Goal: Task Accomplishment & Management: Use online tool/utility

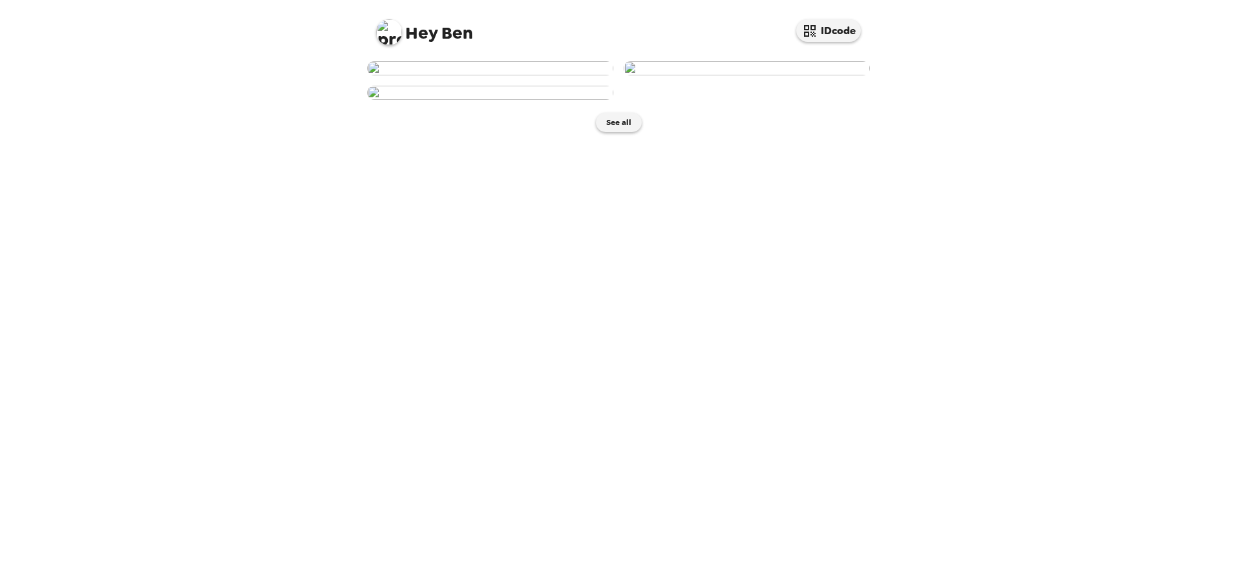
scroll to position [108, 0]
click at [438, 100] on img at bounding box center [490, 93] width 246 height 14
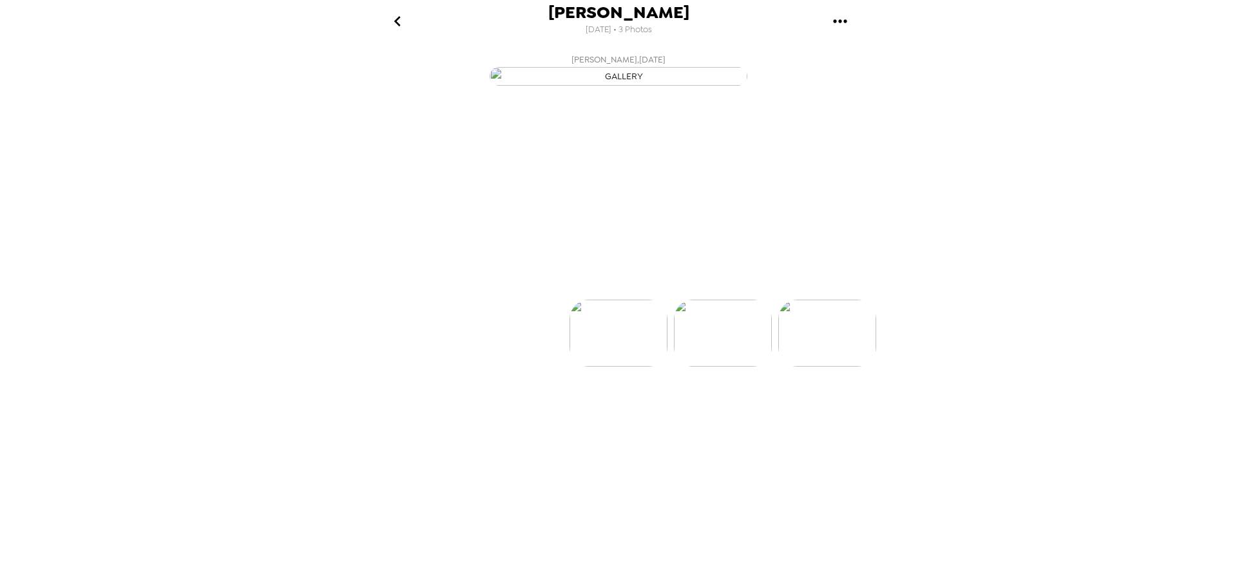
scroll to position [0, 207]
click at [608, 284] on p "Backdrops" at bounding box center [603, 276] width 59 height 15
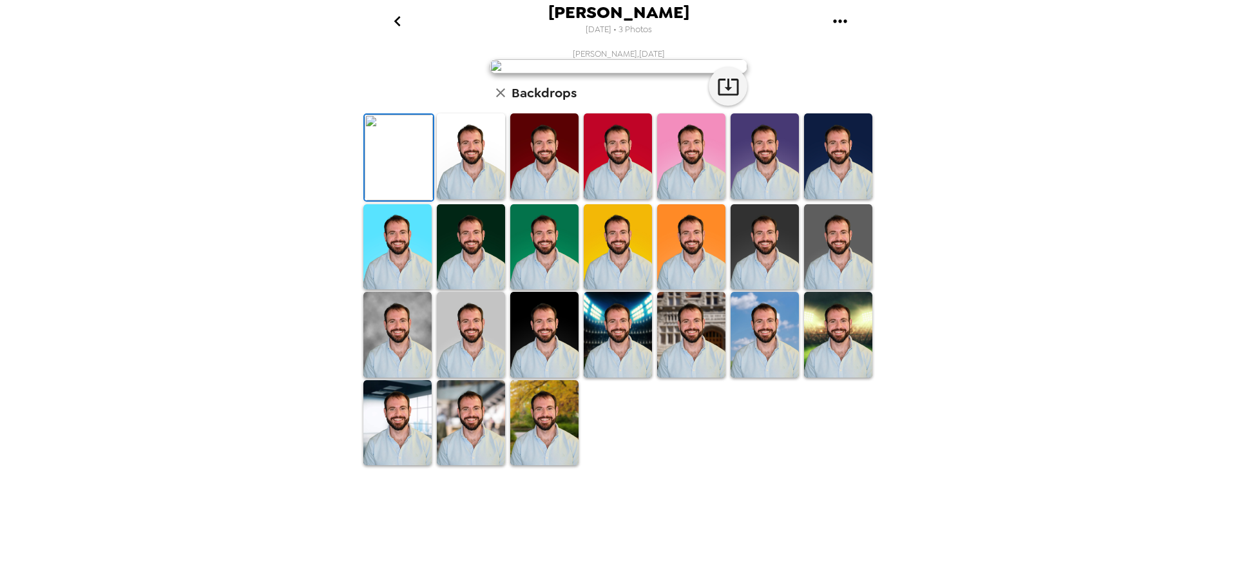
scroll to position [188, 0]
click at [789, 290] on img at bounding box center [765, 247] width 68 height 86
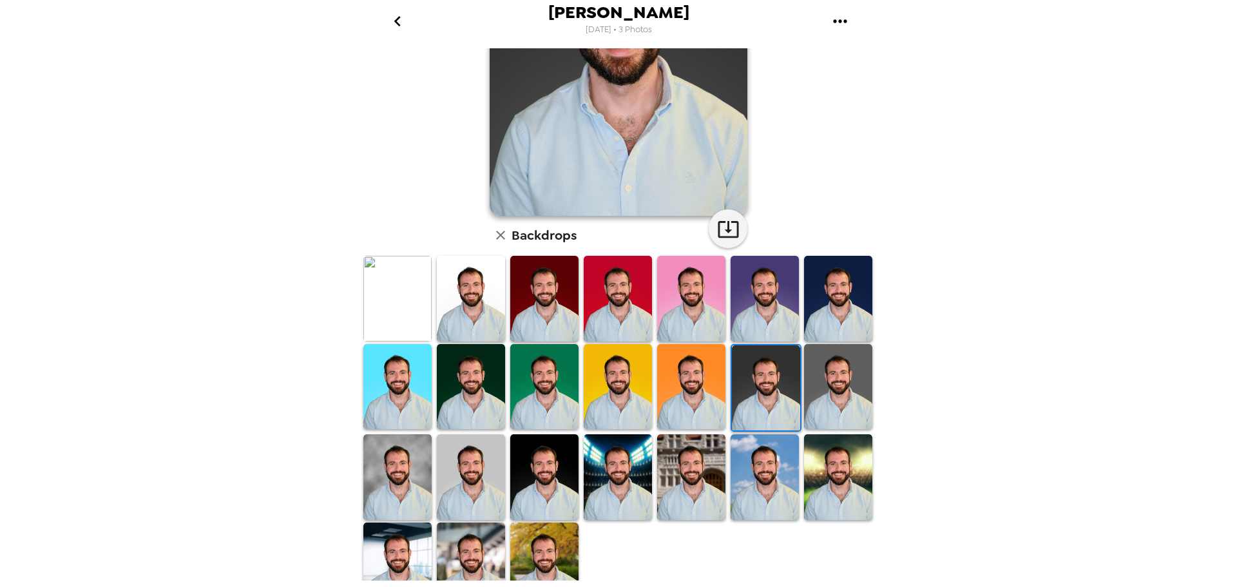
scroll to position [187, 0]
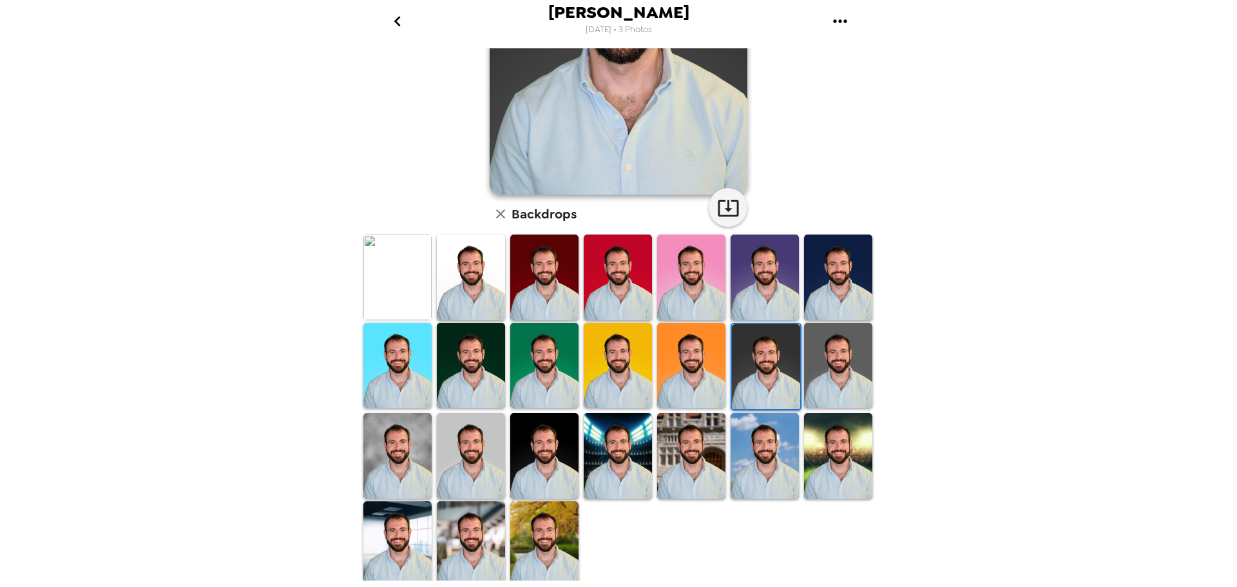
click at [556, 367] on img at bounding box center [544, 366] width 68 height 86
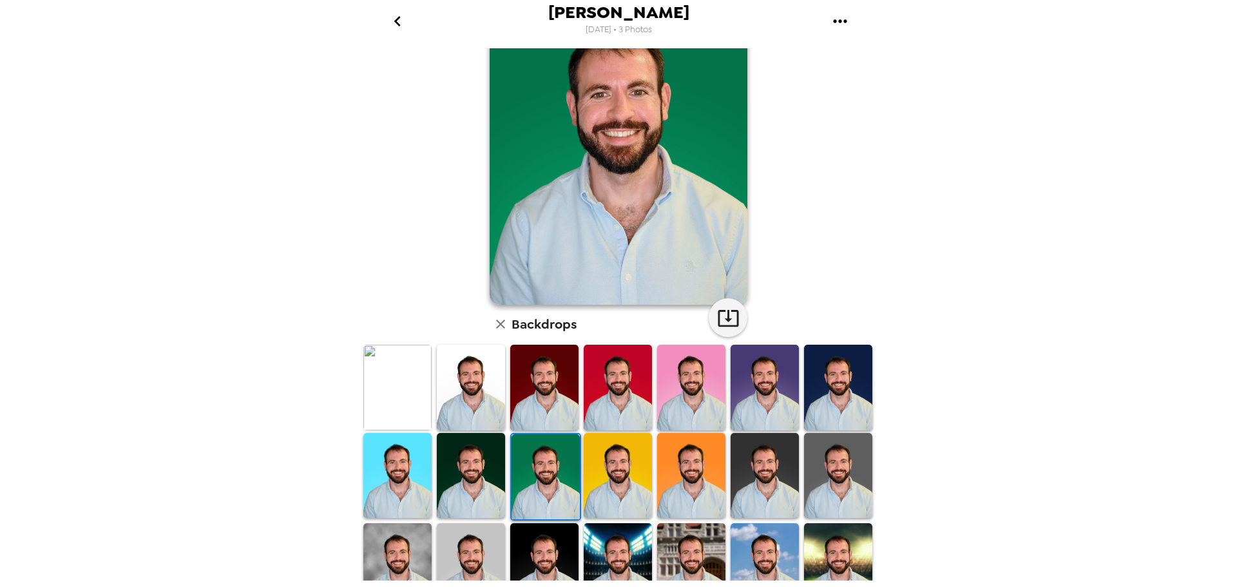
scroll to position [108, 0]
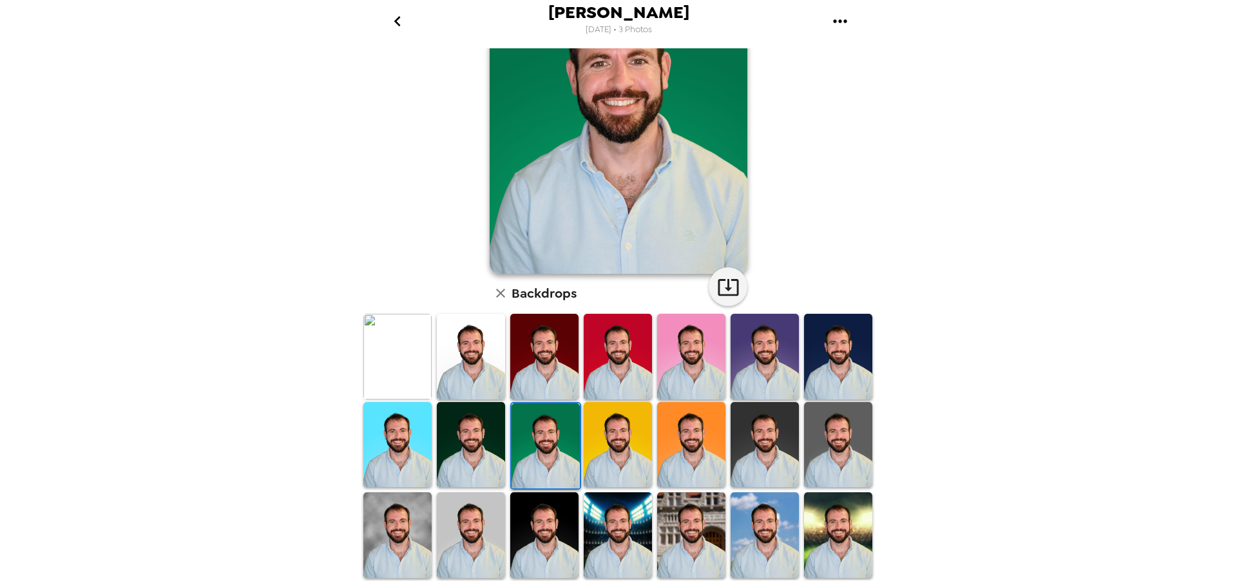
click at [818, 359] on img at bounding box center [838, 357] width 68 height 86
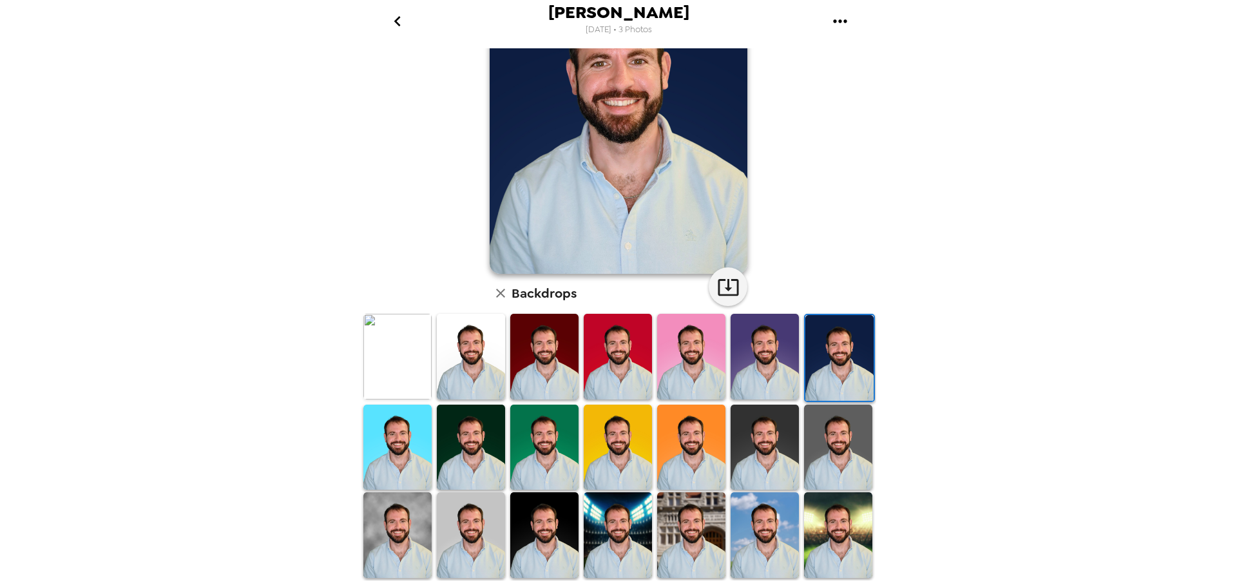
click at [780, 360] on img at bounding box center [765, 357] width 68 height 86
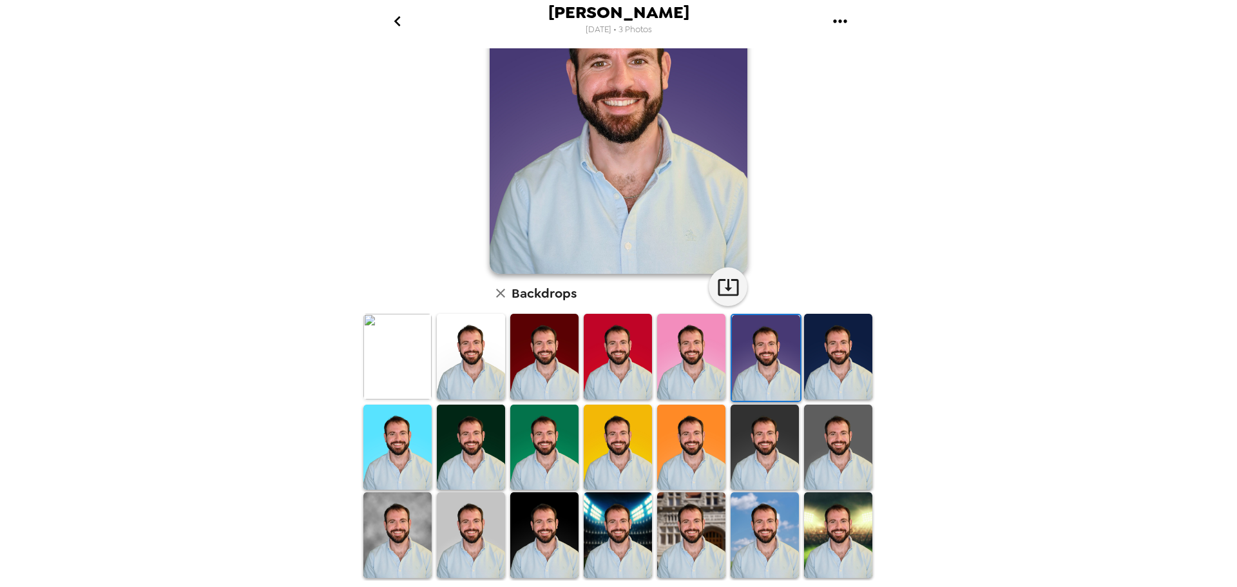
click at [484, 356] on img at bounding box center [471, 357] width 68 height 86
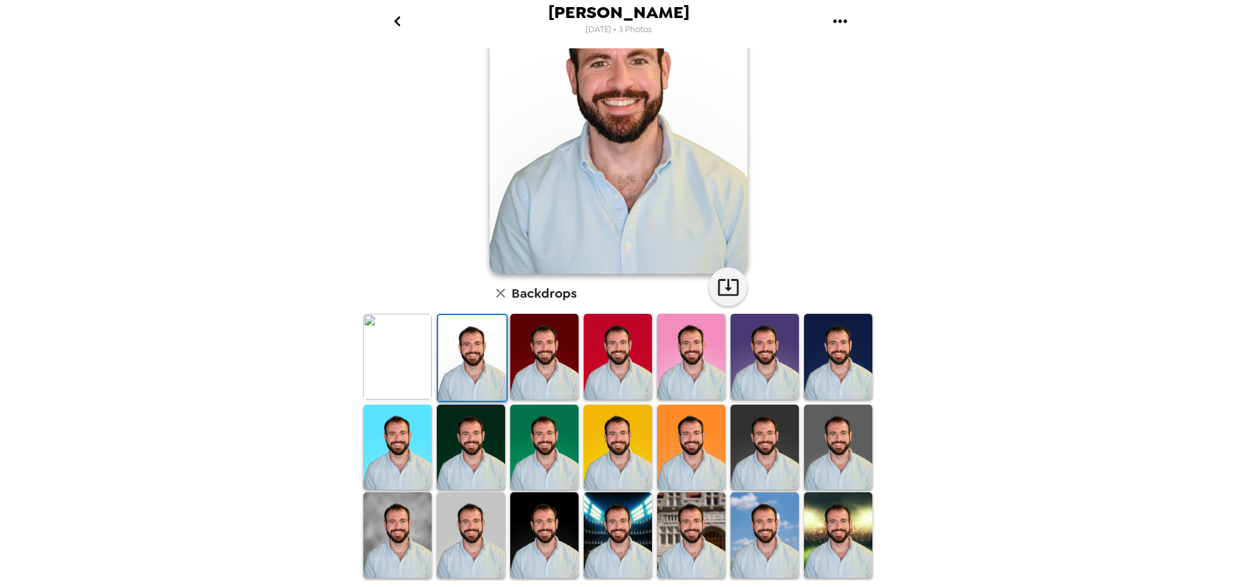
scroll to position [0, 0]
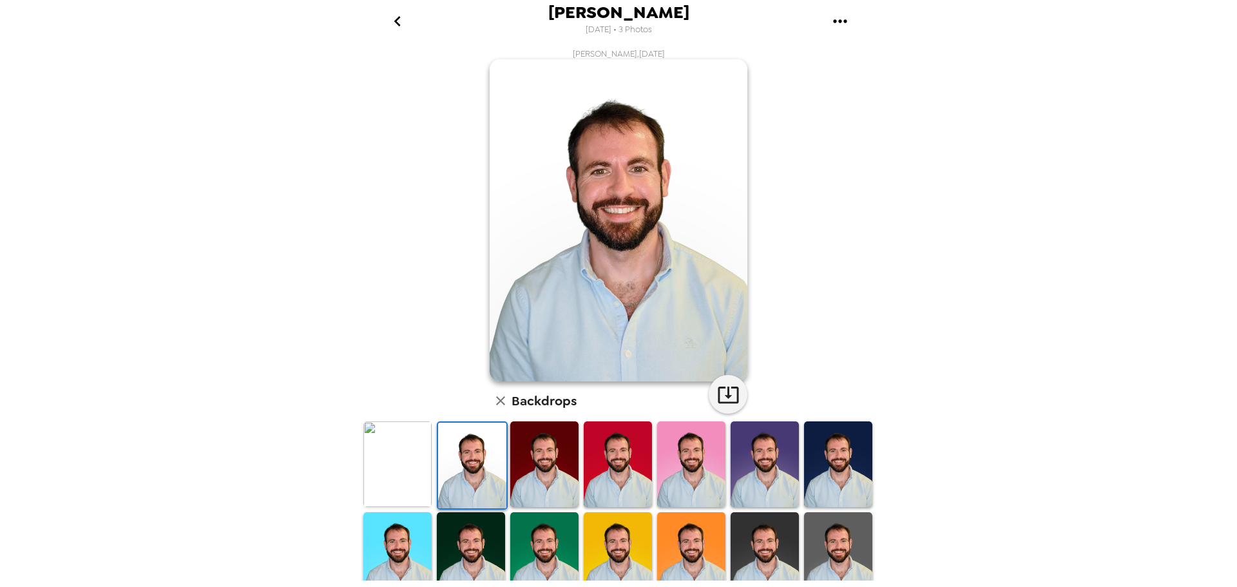
click at [396, 483] on img at bounding box center [397, 464] width 68 height 86
